Goal: Find specific page/section: Find specific page/section

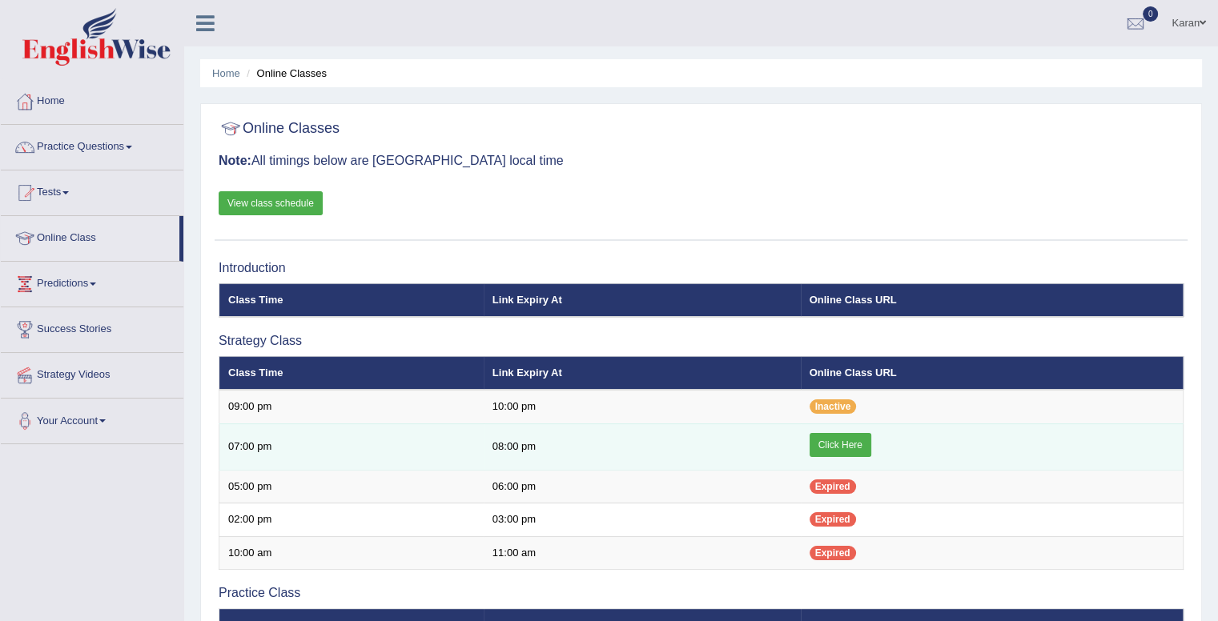
click at [836, 441] on link "Click Here" at bounding box center [840, 445] width 62 height 24
